Goal: Navigation & Orientation: Find specific page/section

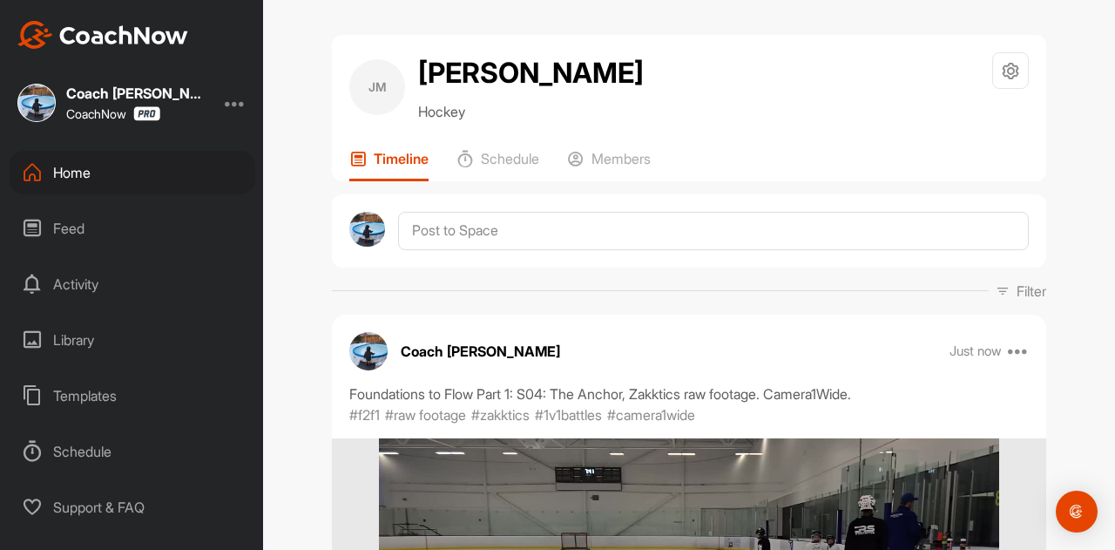
scroll to position [349, 0]
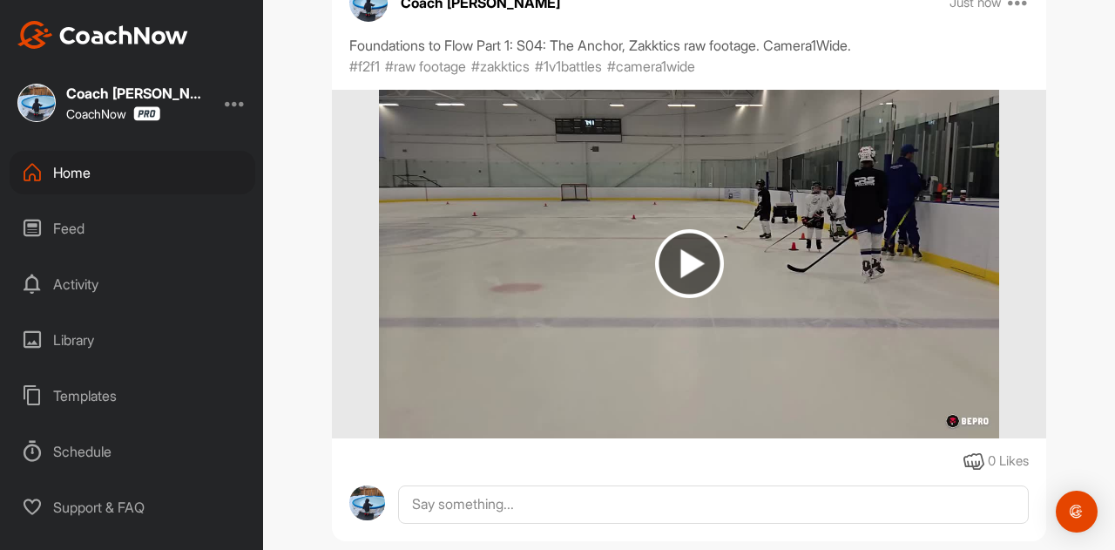
click at [65, 281] on div "Activity" at bounding box center [133, 284] width 246 height 44
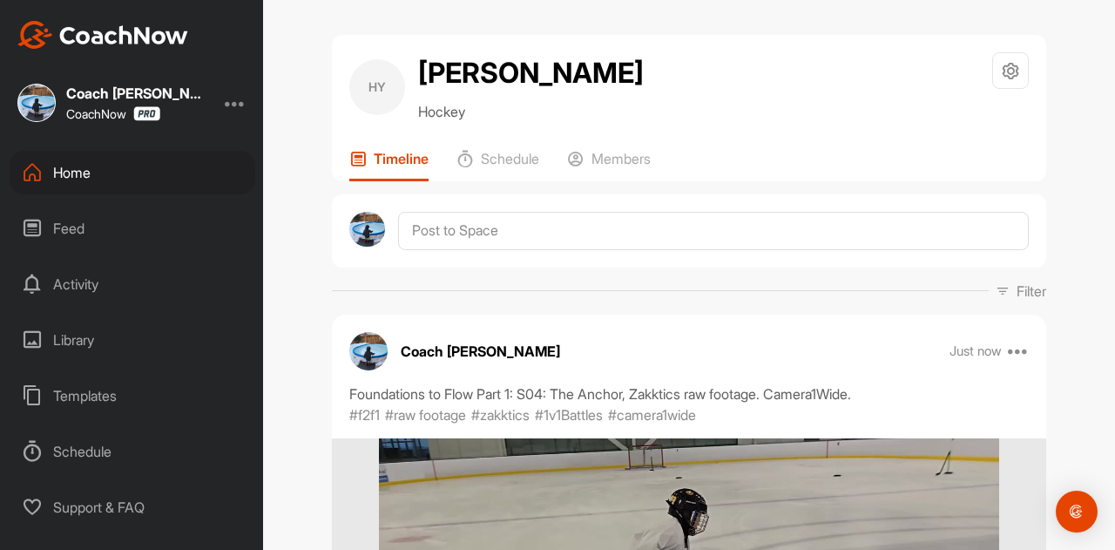
scroll to position [349, 0]
